Goal: Task Accomplishment & Management: Complete application form

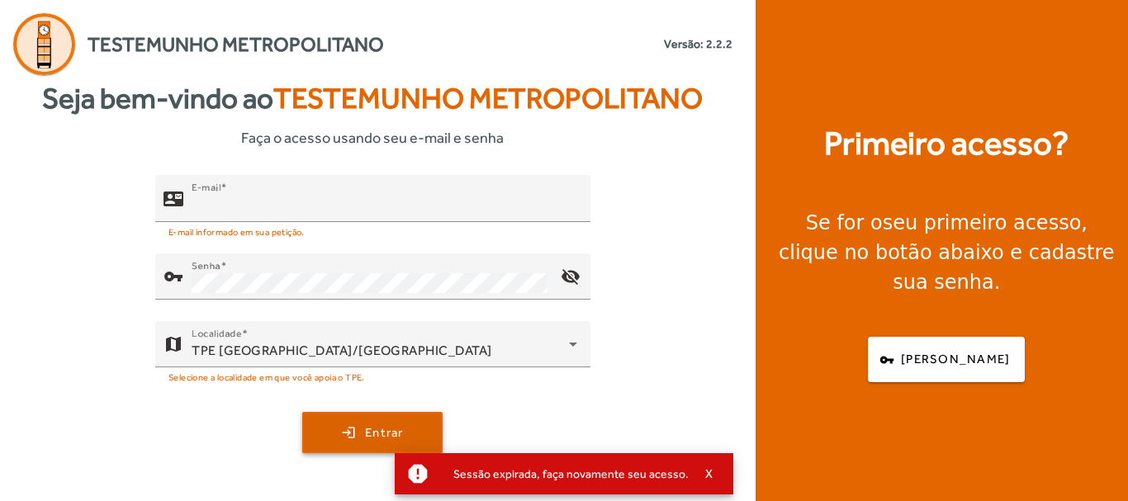
type input "**********"
click at [383, 419] on span "submit" at bounding box center [372, 433] width 137 height 40
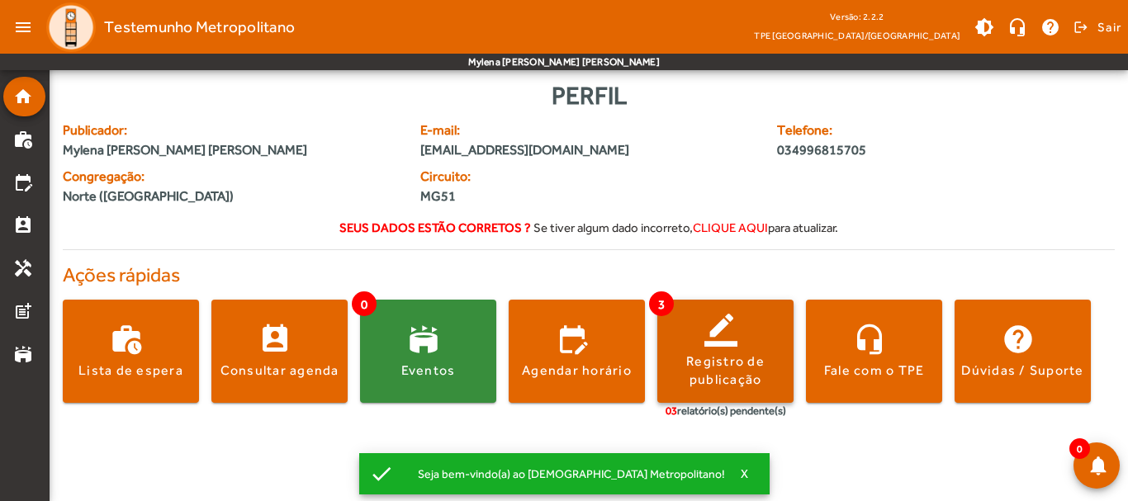
click at [693, 335] on span at bounding box center [725, 352] width 136 height 40
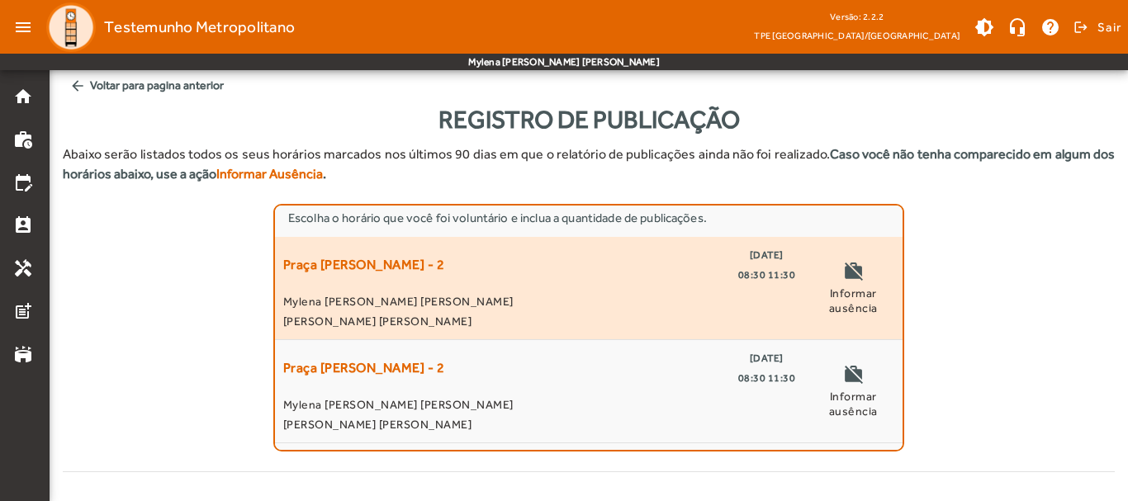
click at [514, 315] on span "[PERSON_NAME] [PERSON_NAME]" at bounding box center [539, 321] width 512 height 20
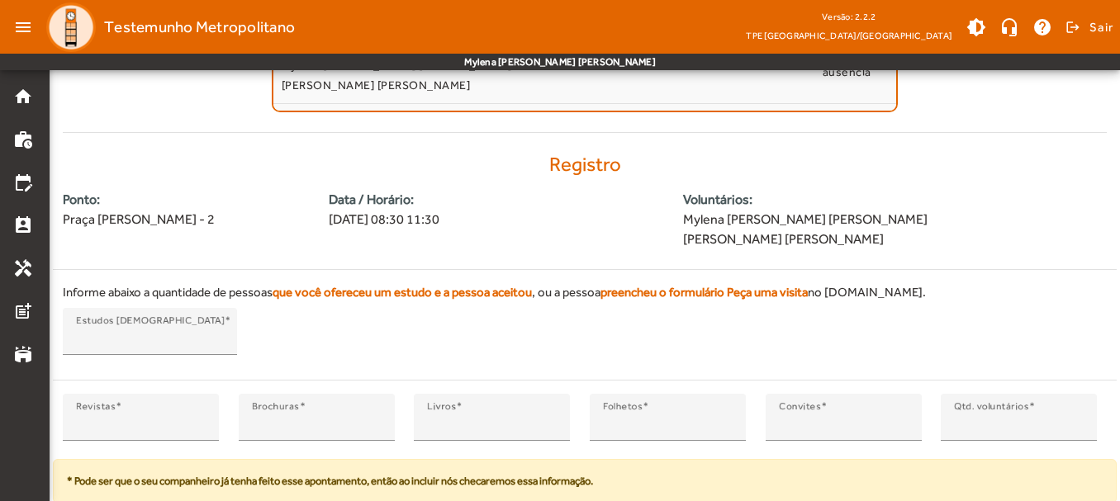
scroll to position [390, 0]
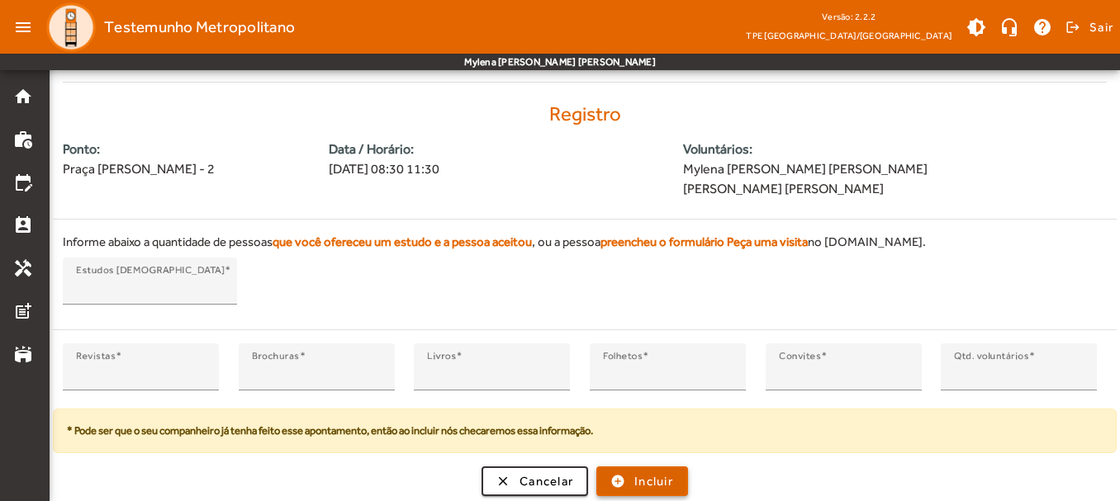
click at [663, 490] on span "submit" at bounding box center [642, 482] width 88 height 40
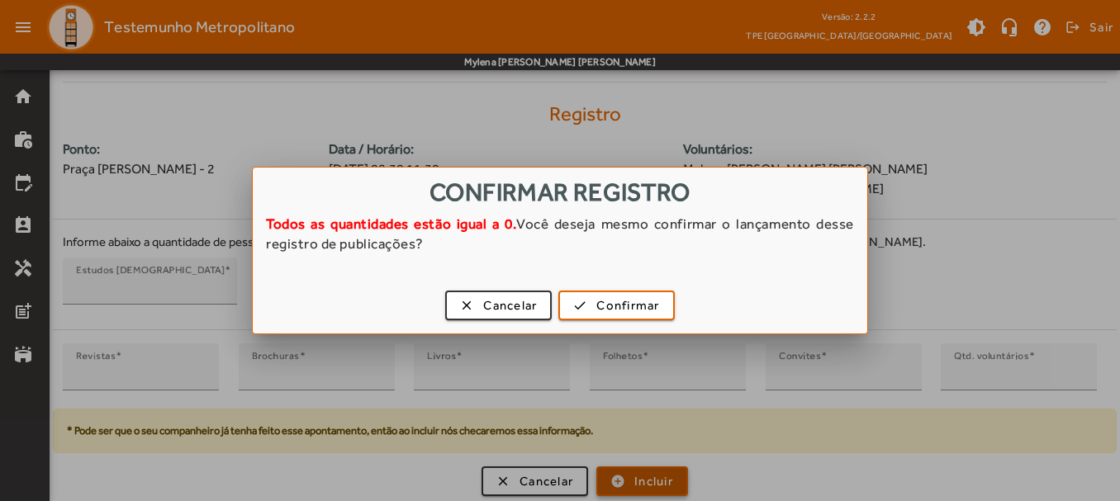
scroll to position [0, 0]
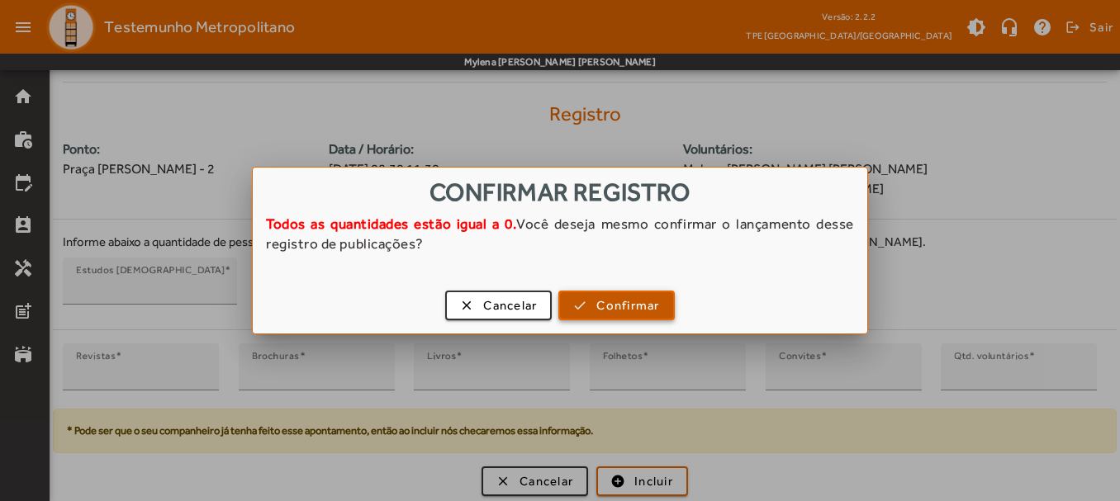
click at [613, 311] on span "Confirmar" at bounding box center [627, 305] width 63 height 19
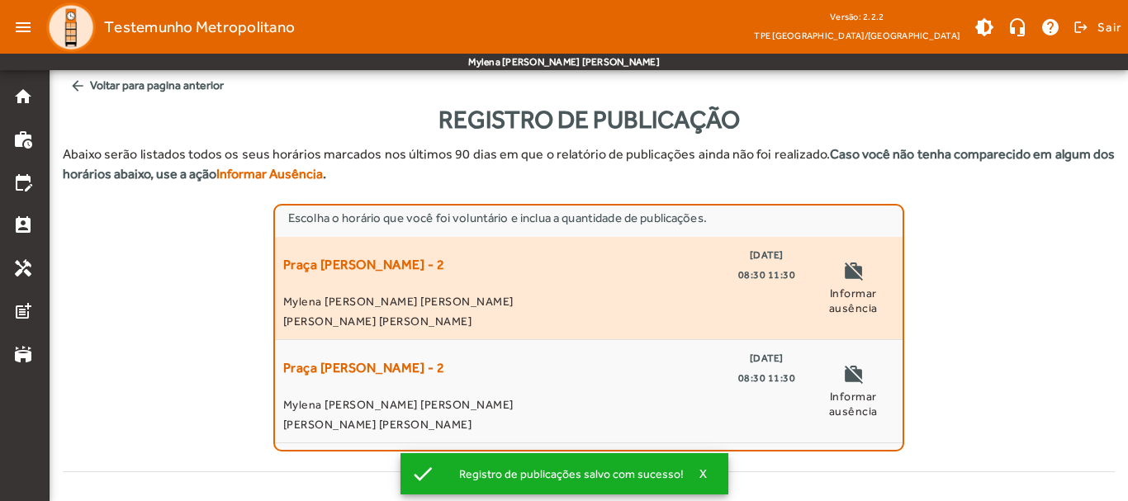
click at [497, 282] on div "Praça [PERSON_NAME] - 2 [DATE] 08:30 11:30" at bounding box center [539, 265] width 512 height 40
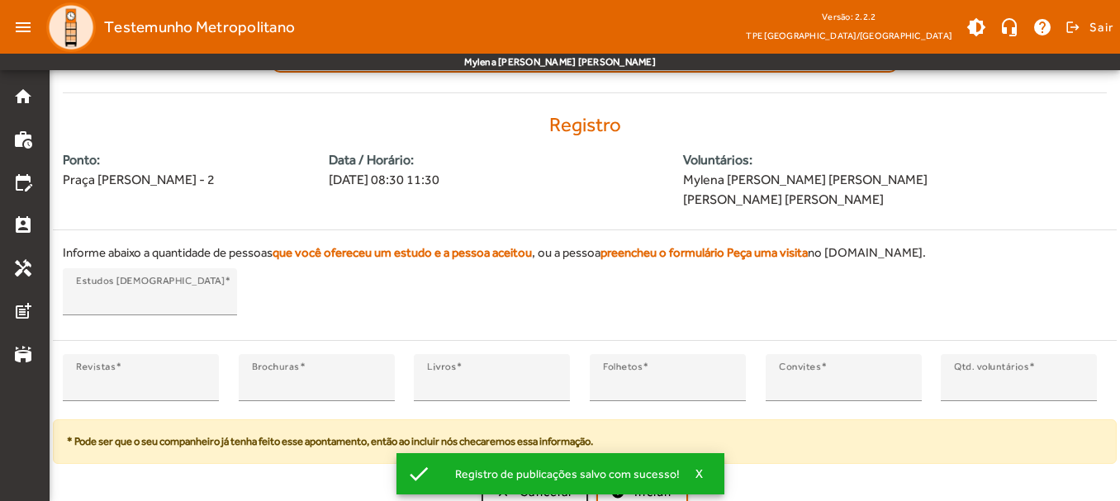
scroll to position [390, 0]
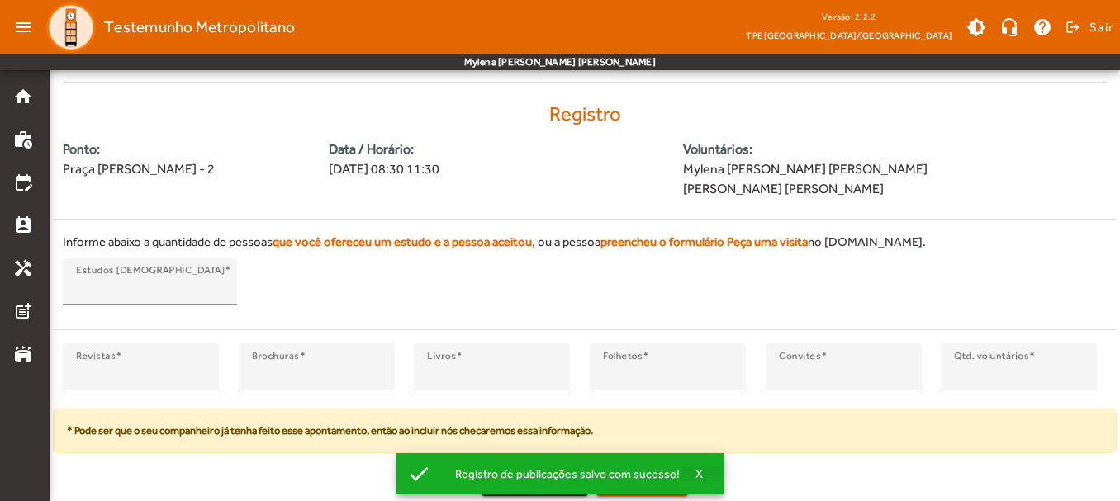
click at [695, 467] on span "X" at bounding box center [699, 473] width 8 height 15
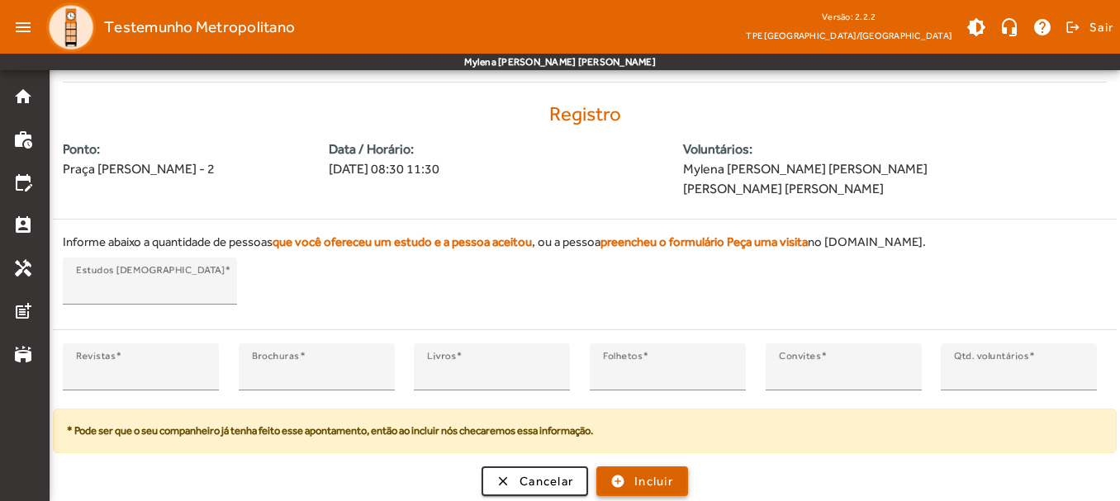
click at [645, 481] on span "Incluir" at bounding box center [653, 481] width 39 height 19
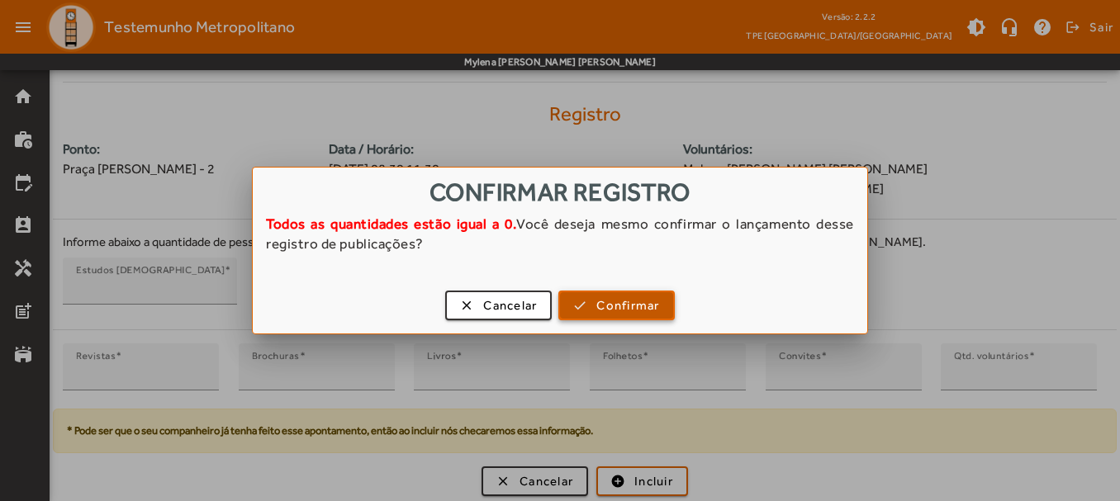
click at [627, 313] on span "Confirmar" at bounding box center [627, 305] width 63 height 19
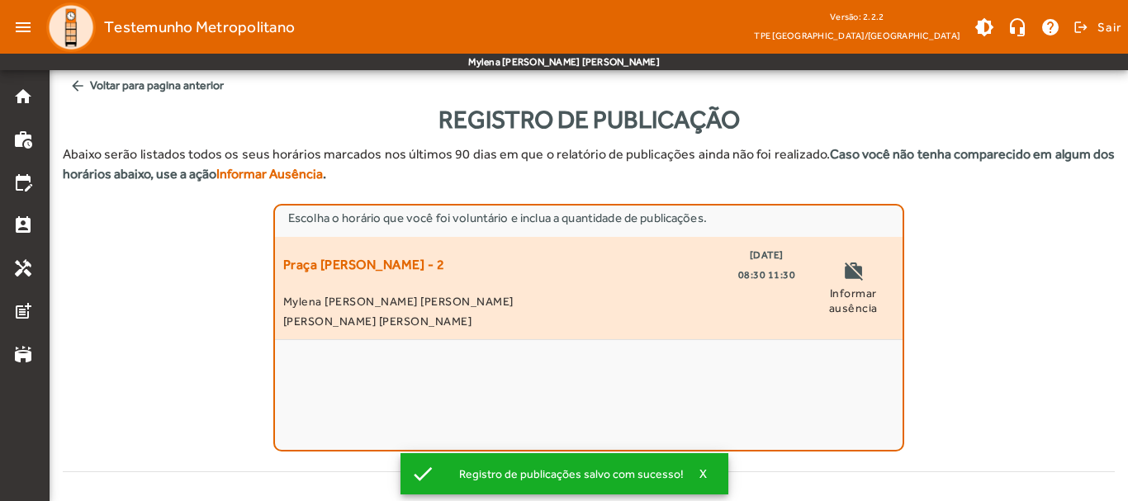
click at [535, 305] on span "Mylena [PERSON_NAME] [PERSON_NAME]" at bounding box center [539, 301] width 512 height 20
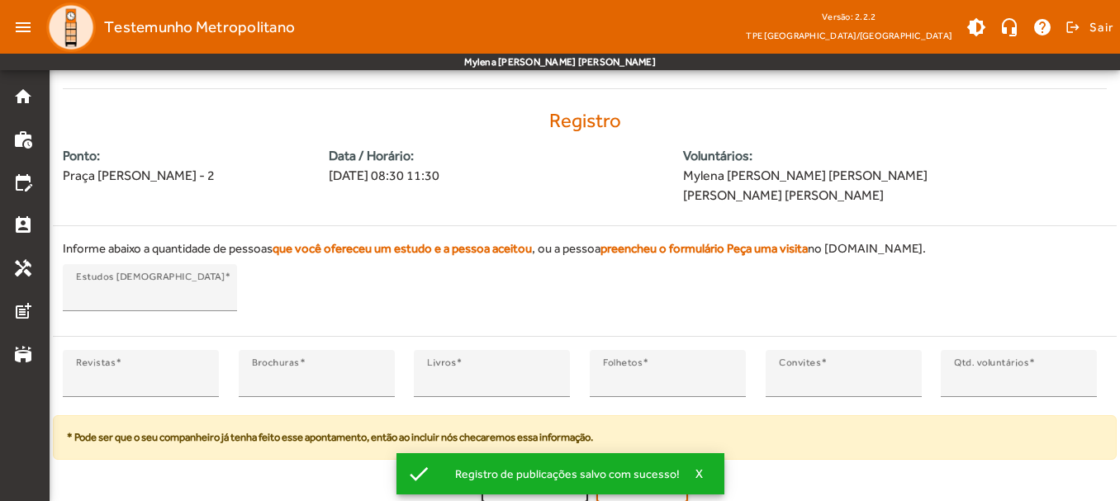
scroll to position [390, 0]
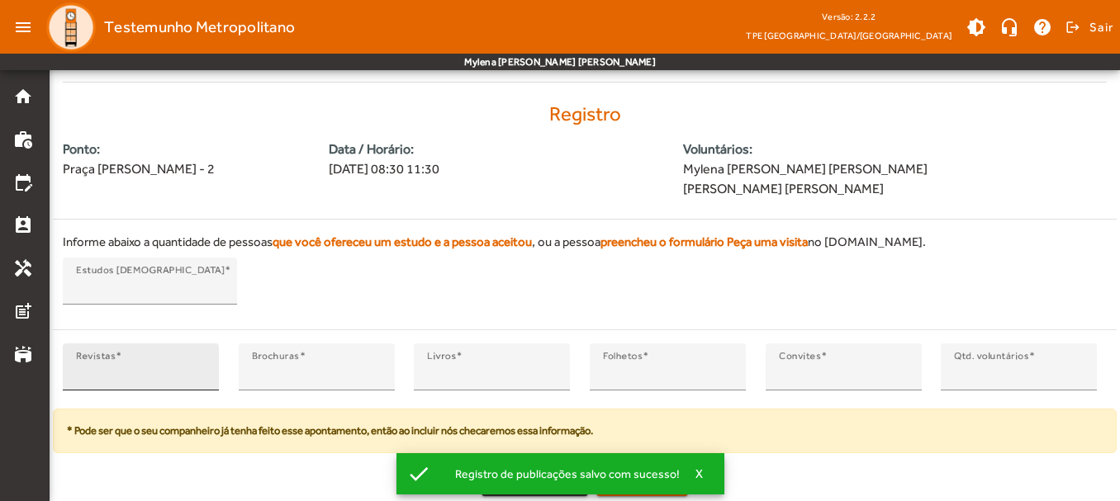
click at [148, 357] on div "Revistas *" at bounding box center [141, 366] width 130 height 47
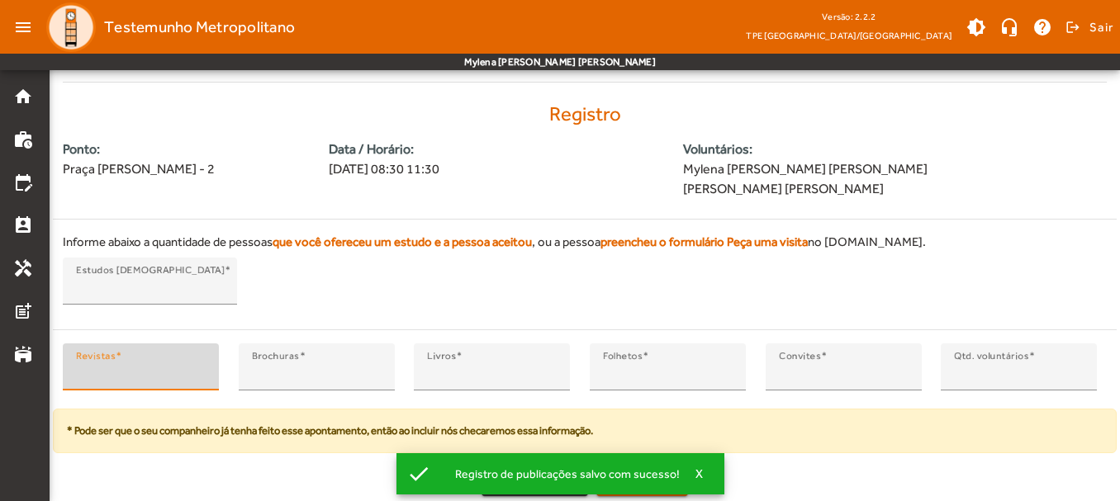
click at [137, 369] on input "*" at bounding box center [141, 374] width 130 height 20
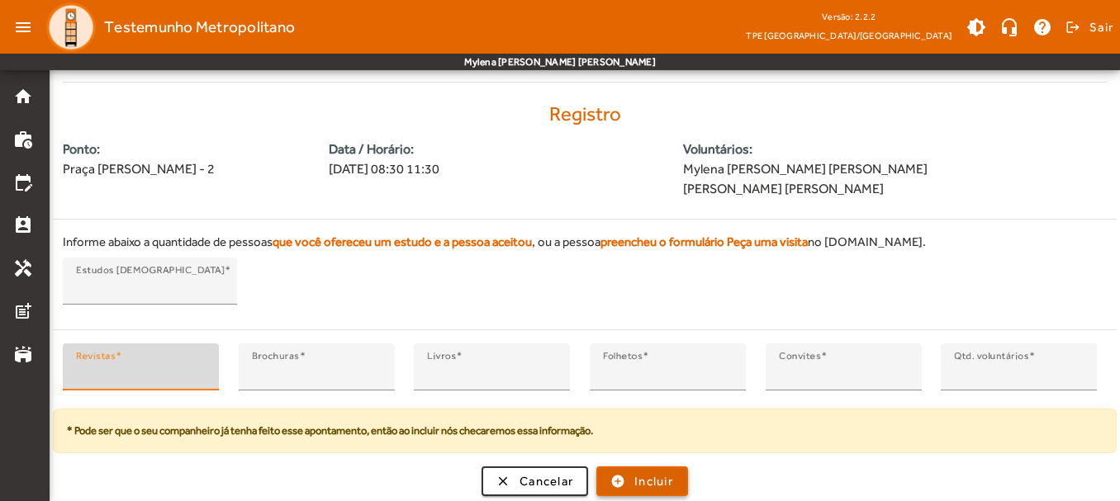
type input "*"
click at [663, 485] on span "Incluir" at bounding box center [653, 481] width 39 height 19
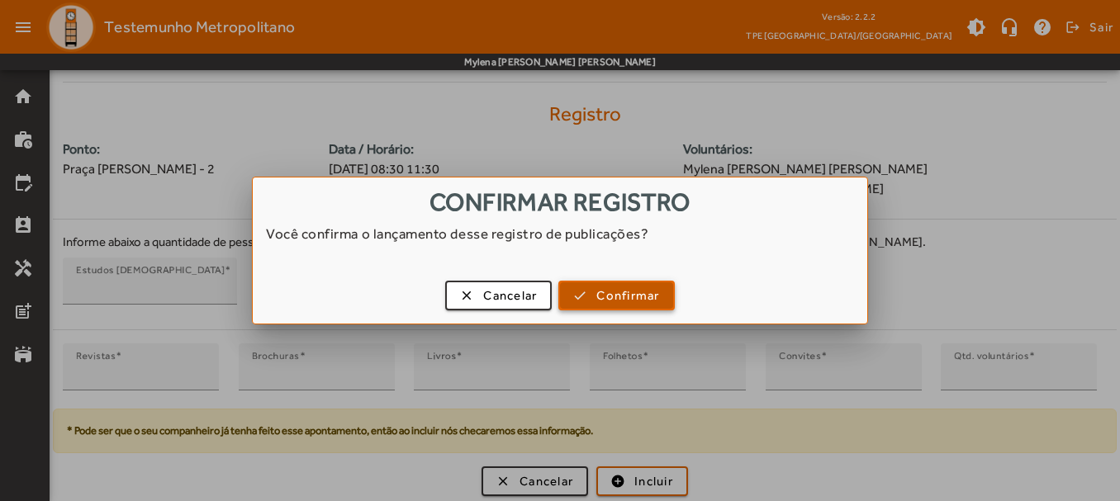
click at [627, 302] on span "Confirmar" at bounding box center [627, 295] width 63 height 19
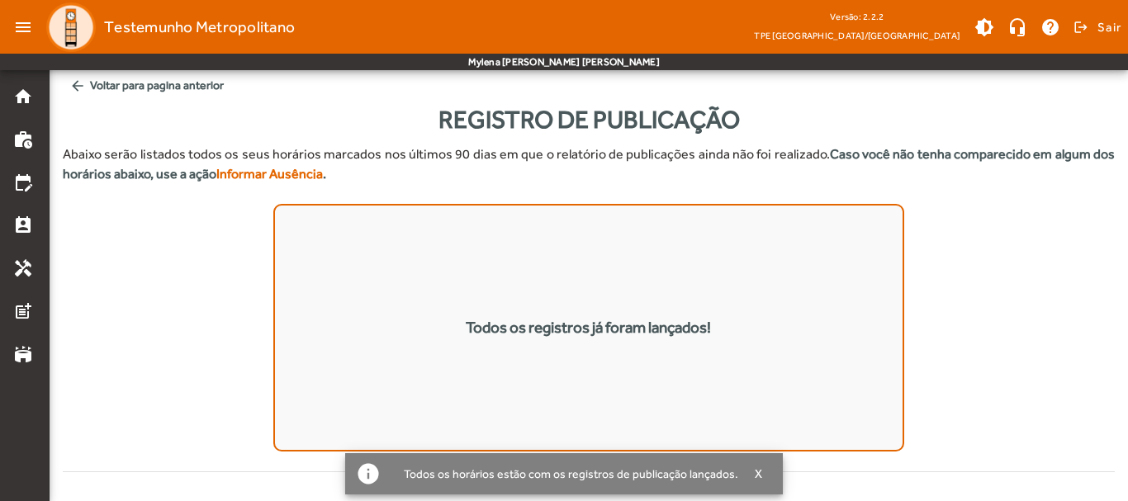
click at [118, 83] on span "arrow_back Voltar para pagina anterior" at bounding box center [589, 85] width 1052 height 31
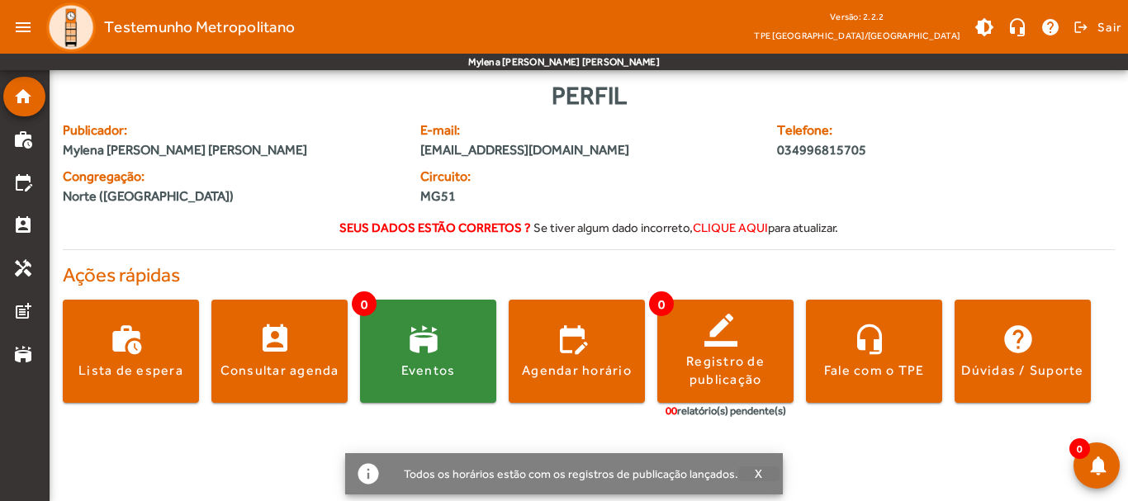
click at [748, 474] on span "button" at bounding box center [758, 474] width 41 height 40
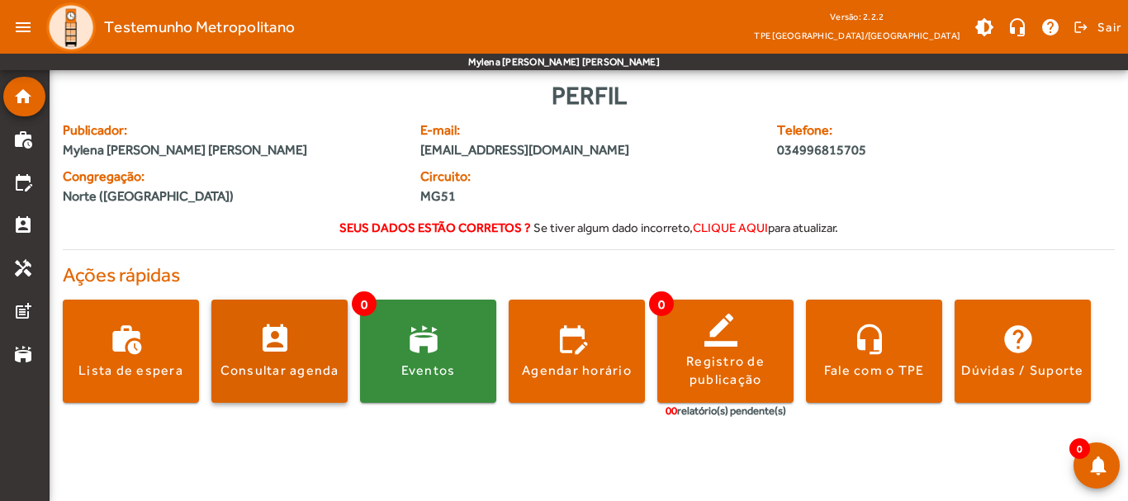
click at [283, 332] on span at bounding box center [279, 352] width 136 height 40
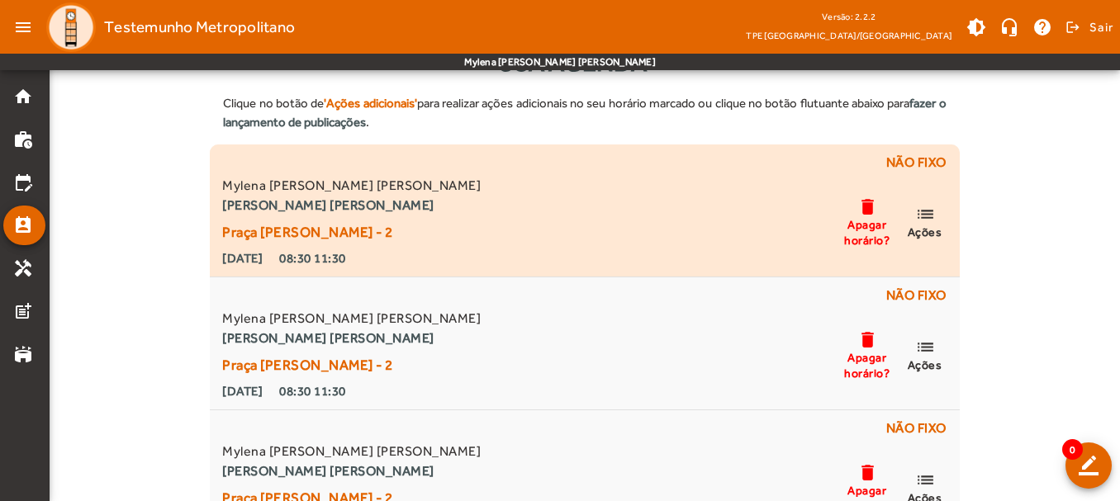
scroll to position [83, 0]
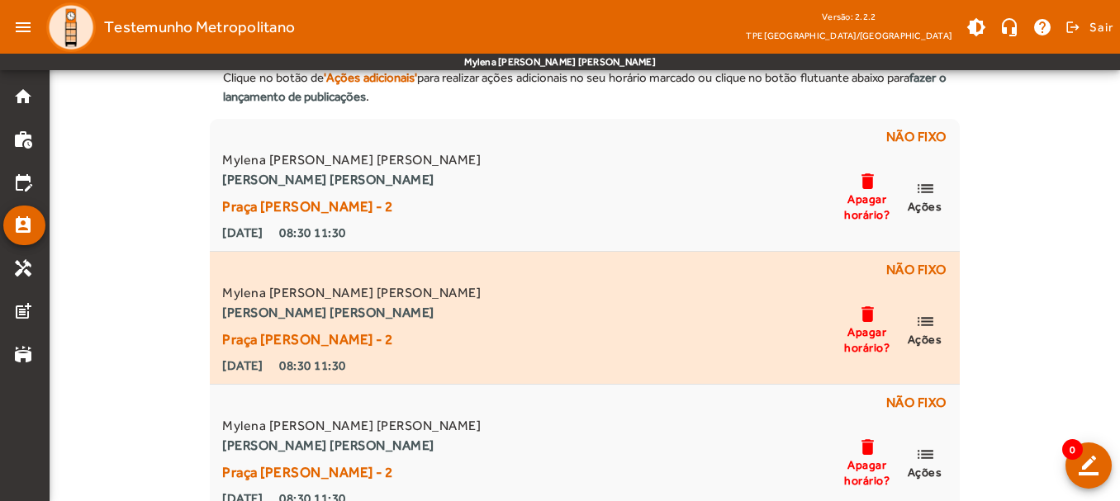
click at [855, 327] on span "Apagar horário?" at bounding box center [867, 339] width 50 height 30
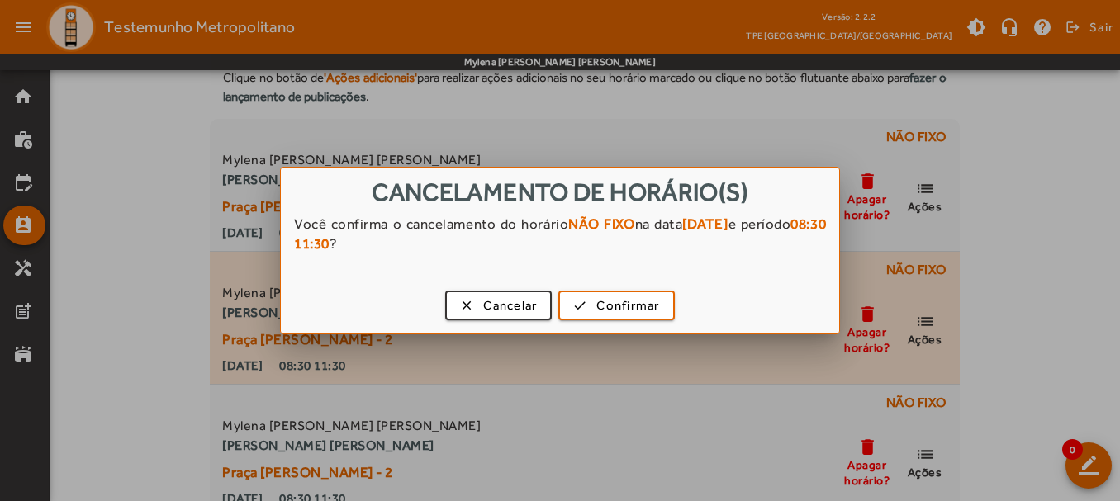
scroll to position [0, 0]
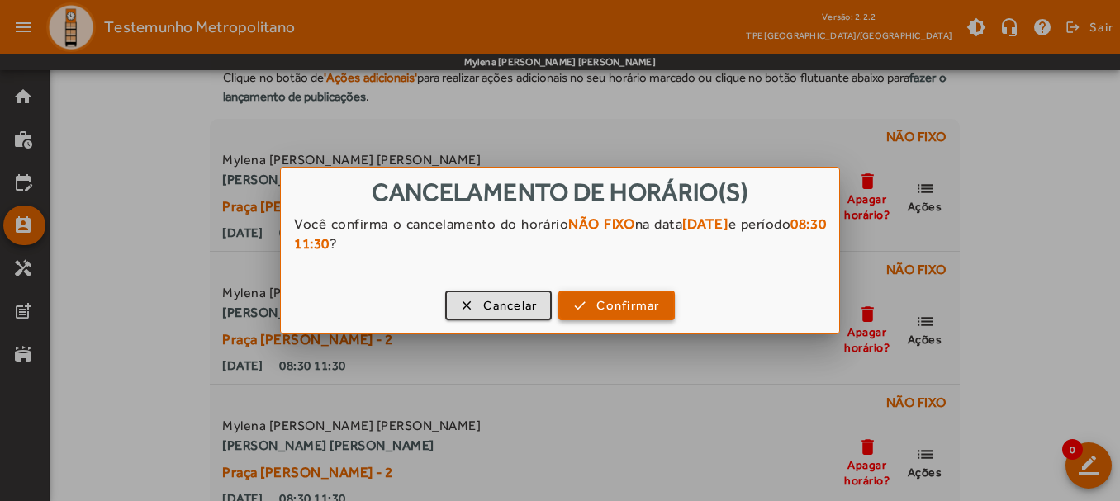
click at [579, 307] on span "button" at bounding box center [616, 306] width 112 height 40
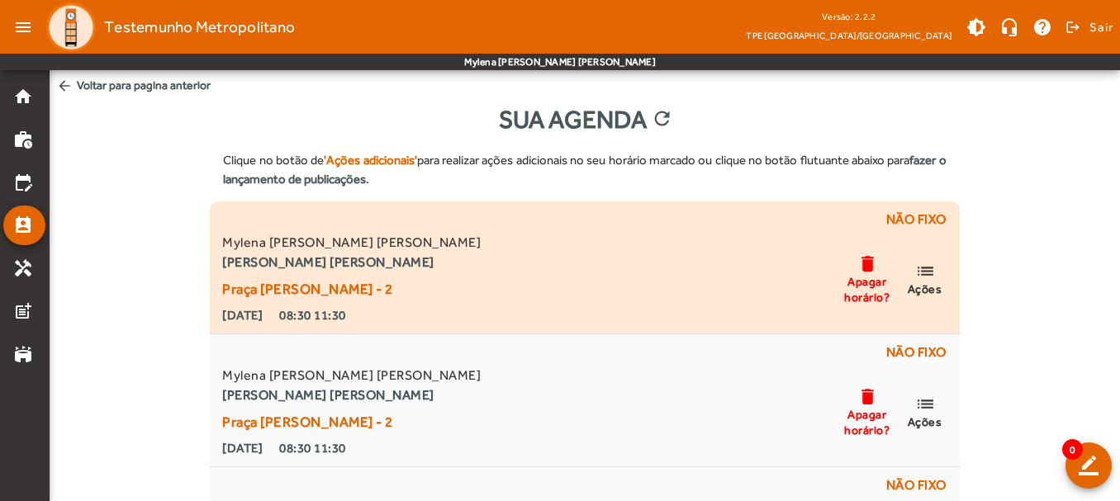
scroll to position [83, 0]
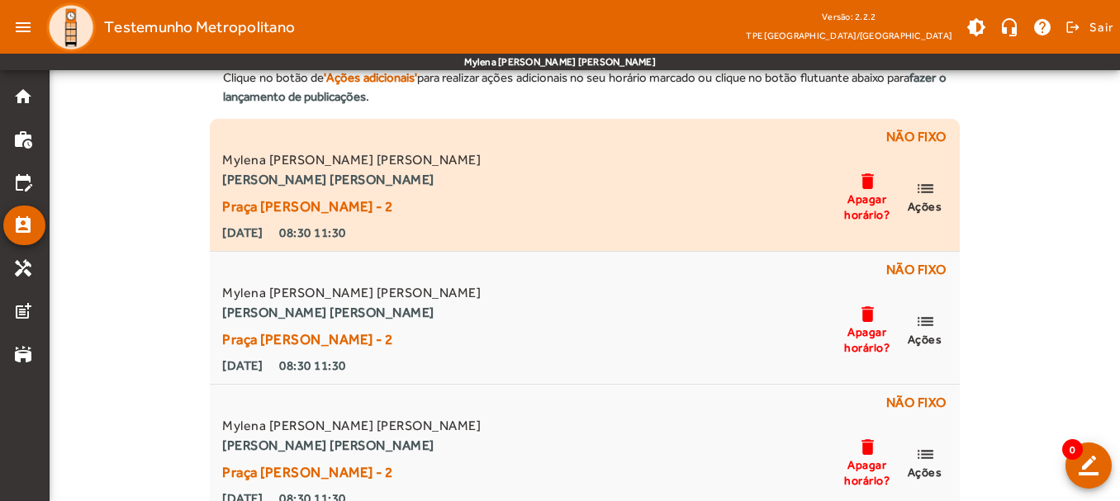
click at [532, 156] on div "Mylena [PERSON_NAME] [PERSON_NAME] [PERSON_NAME] [PERSON_NAME] Praça [PERSON_NA…" at bounding box center [584, 196] width 730 height 92
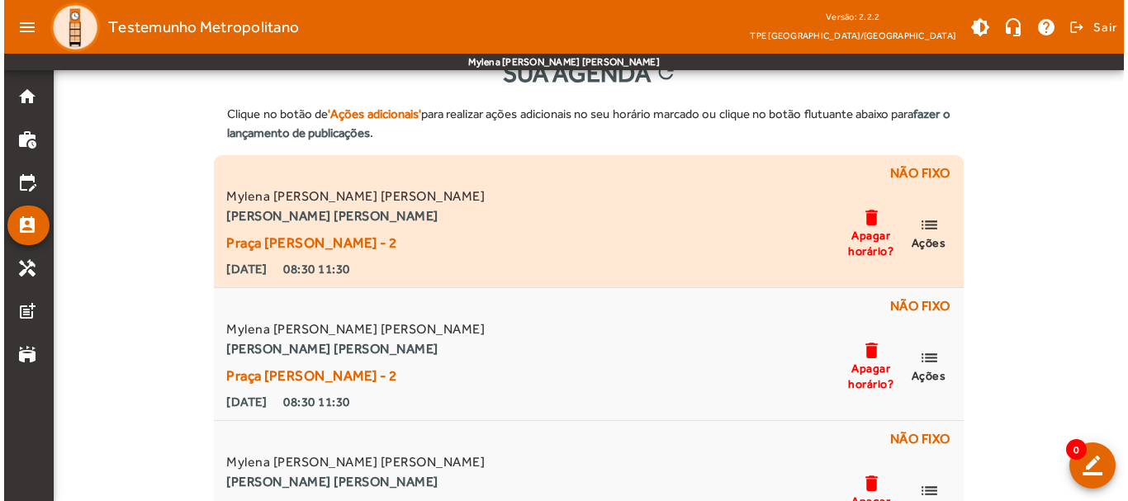
scroll to position [0, 0]
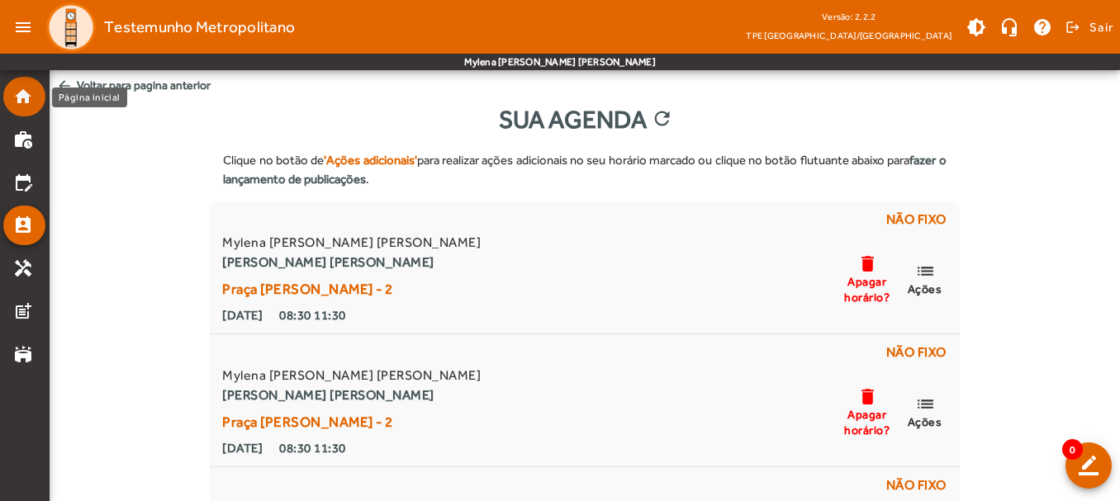
click at [23, 101] on mat-icon "home" at bounding box center [23, 97] width 20 height 20
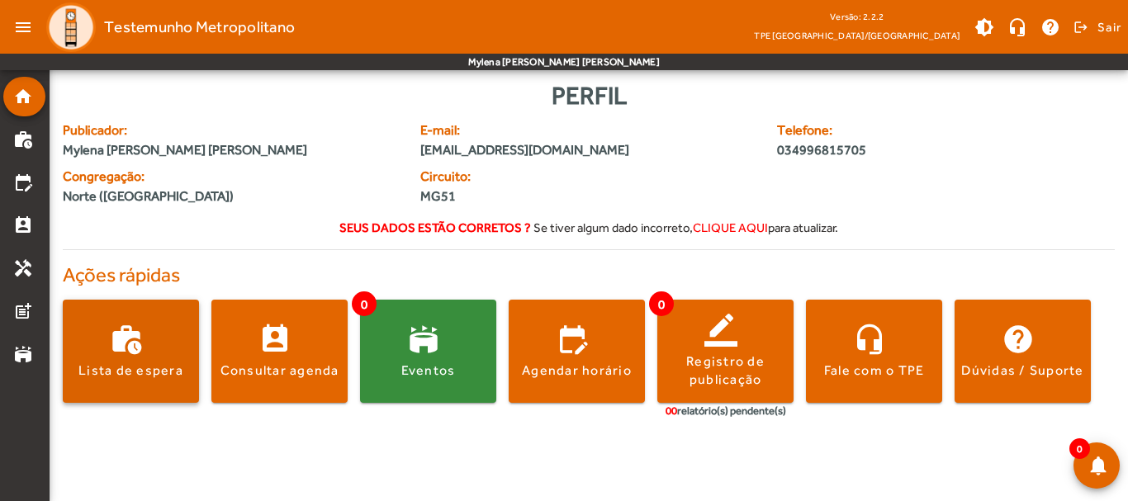
click at [132, 340] on span at bounding box center [131, 352] width 136 height 40
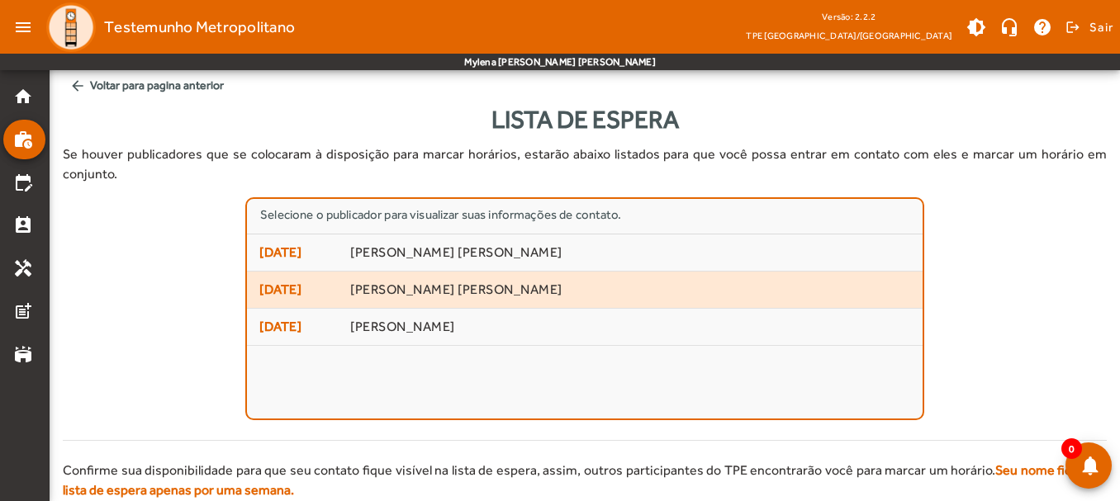
click at [383, 282] on span "[PERSON_NAME] [PERSON_NAME]" at bounding box center [630, 290] width 560 height 17
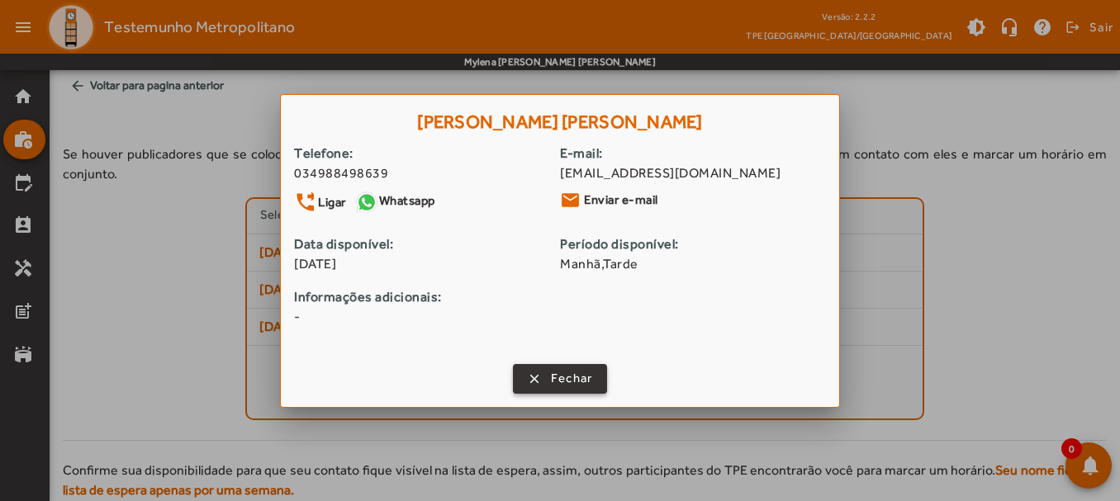
click at [584, 371] on span "Fechar" at bounding box center [572, 378] width 42 height 19
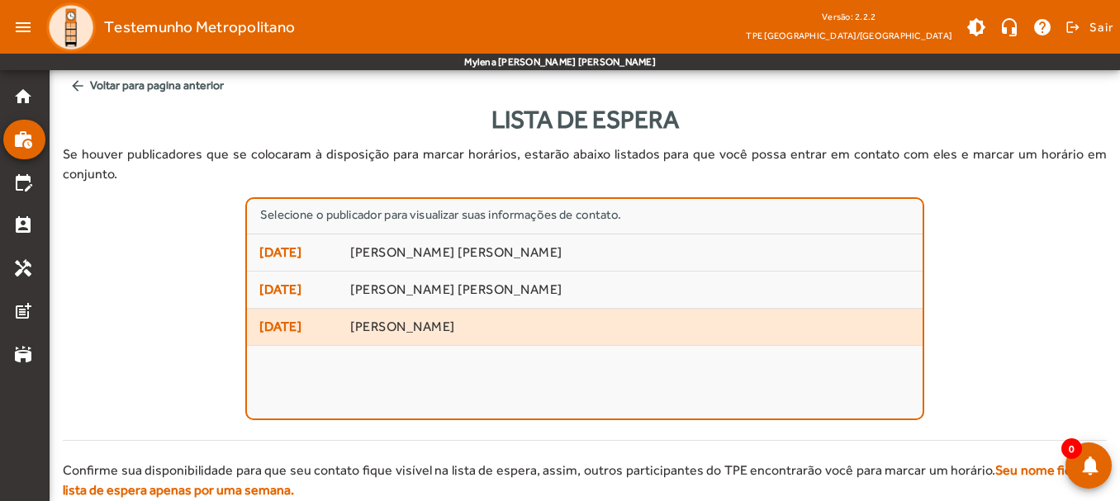
click at [504, 320] on mat-list-item "[DATE] [PERSON_NAME]" at bounding box center [584, 327] width 675 height 37
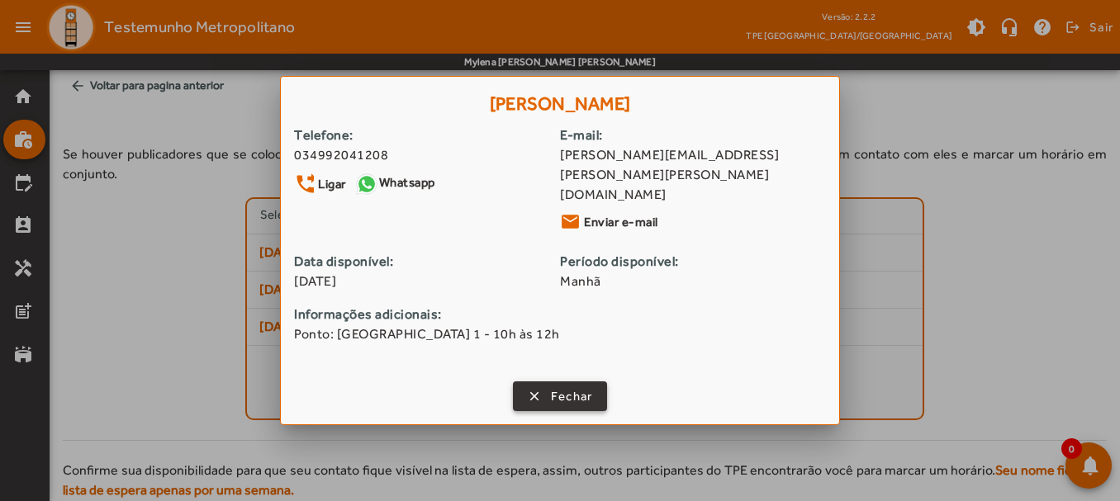
click at [589, 387] on span "Fechar" at bounding box center [572, 396] width 42 height 19
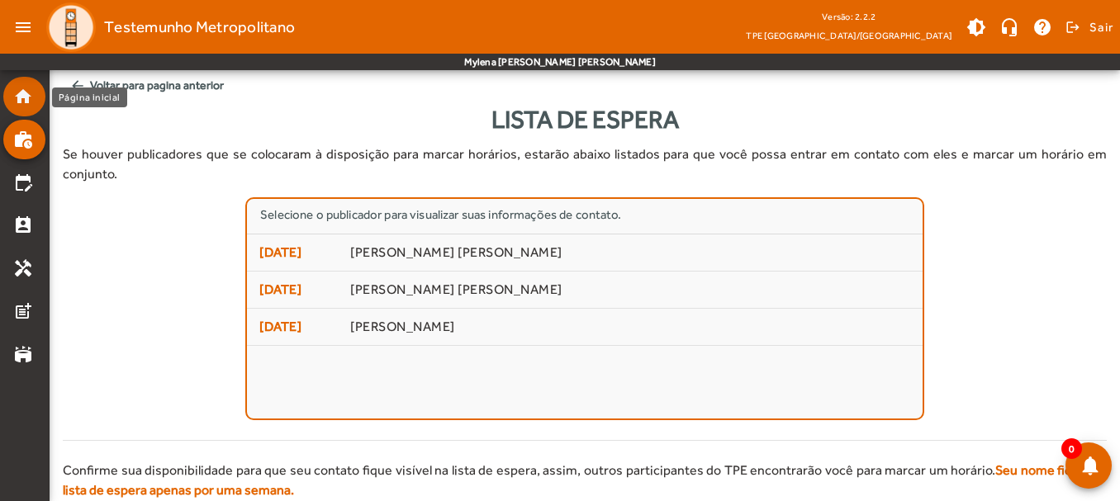
click at [28, 86] on mat-list-item "home" at bounding box center [24, 97] width 42 height 40
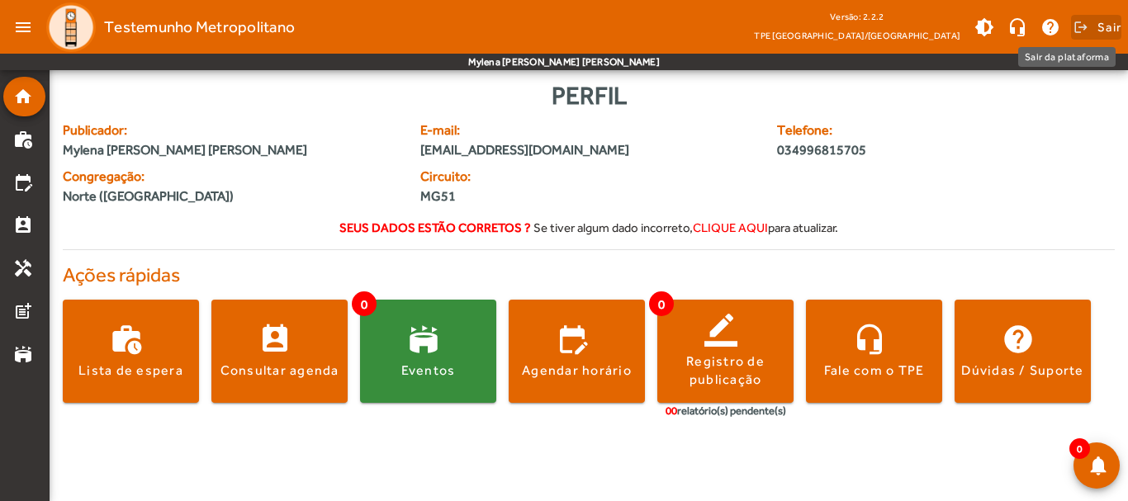
click at [1077, 30] on span at bounding box center [1096, 27] width 50 height 40
